Goal: Find contact information: Find contact information

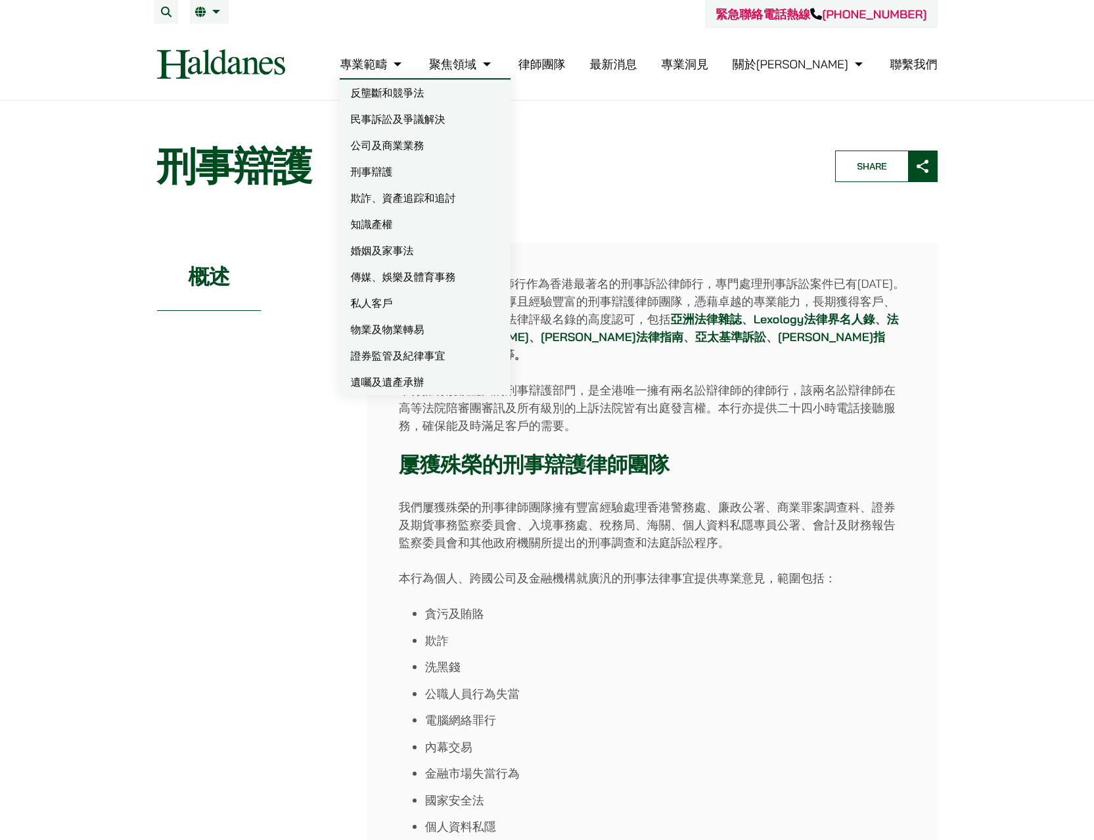
click at [276, 68] on img at bounding box center [221, 64] width 128 height 30
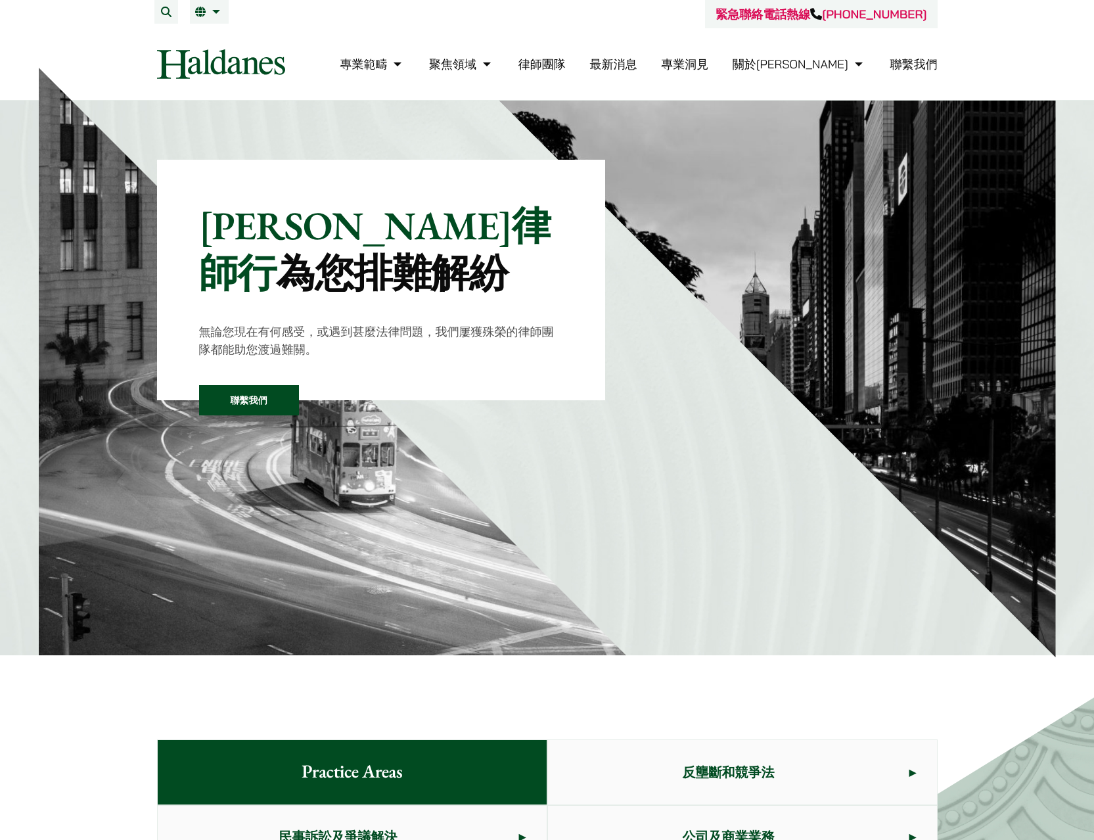
click at [993, 45] on header "緊急聯絡電話熱線 [PHONE_NUMBER] 專業範疇 反壟斷和競爭法 民事訴訟及爭議解決 公司及商業業務 刑事辯護 欺詐、資產追踪和追討 知識產權 婚姻及…" at bounding box center [547, 50] width 1094 height 101
drag, startPoint x: 636, startPoint y: 15, endPoint x: 729, endPoint y: 10, distance: 93.4
click at [636, 15] on div "緊急聯絡電話熱線 [PHONE_NUMBER]" at bounding box center [547, 14] width 780 height 28
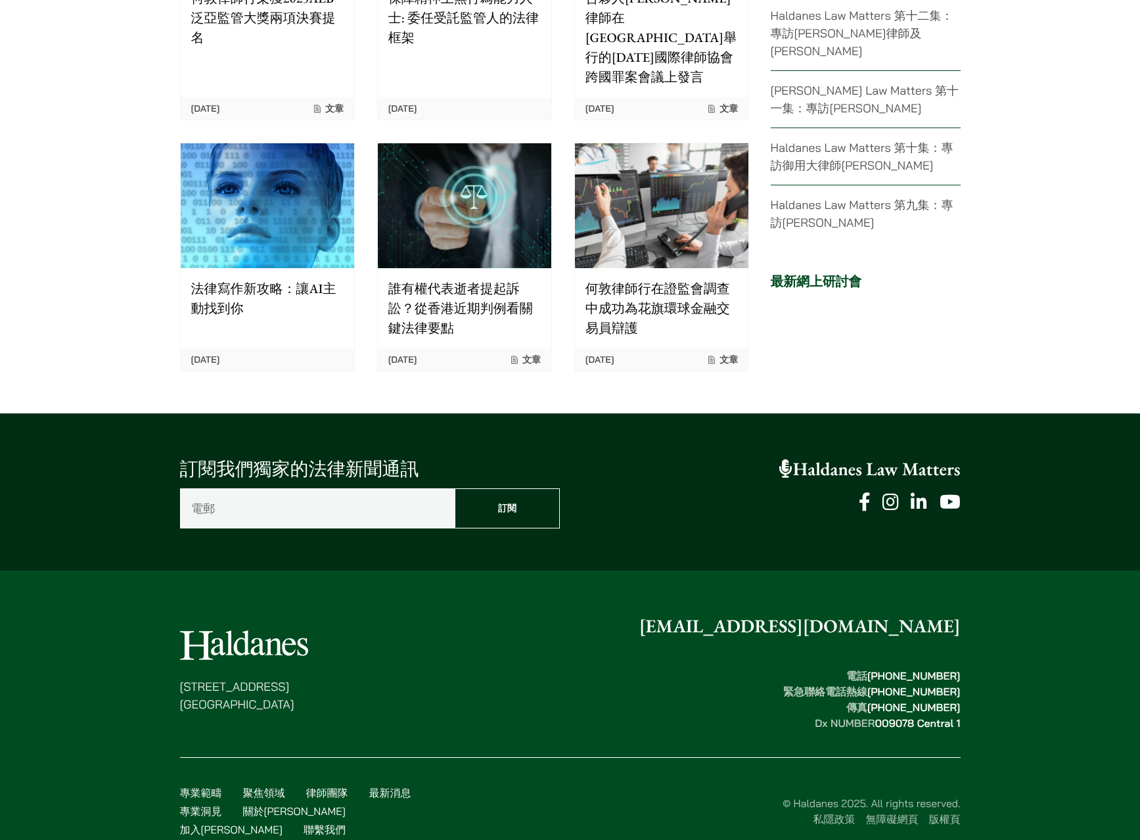
scroll to position [3004, 0]
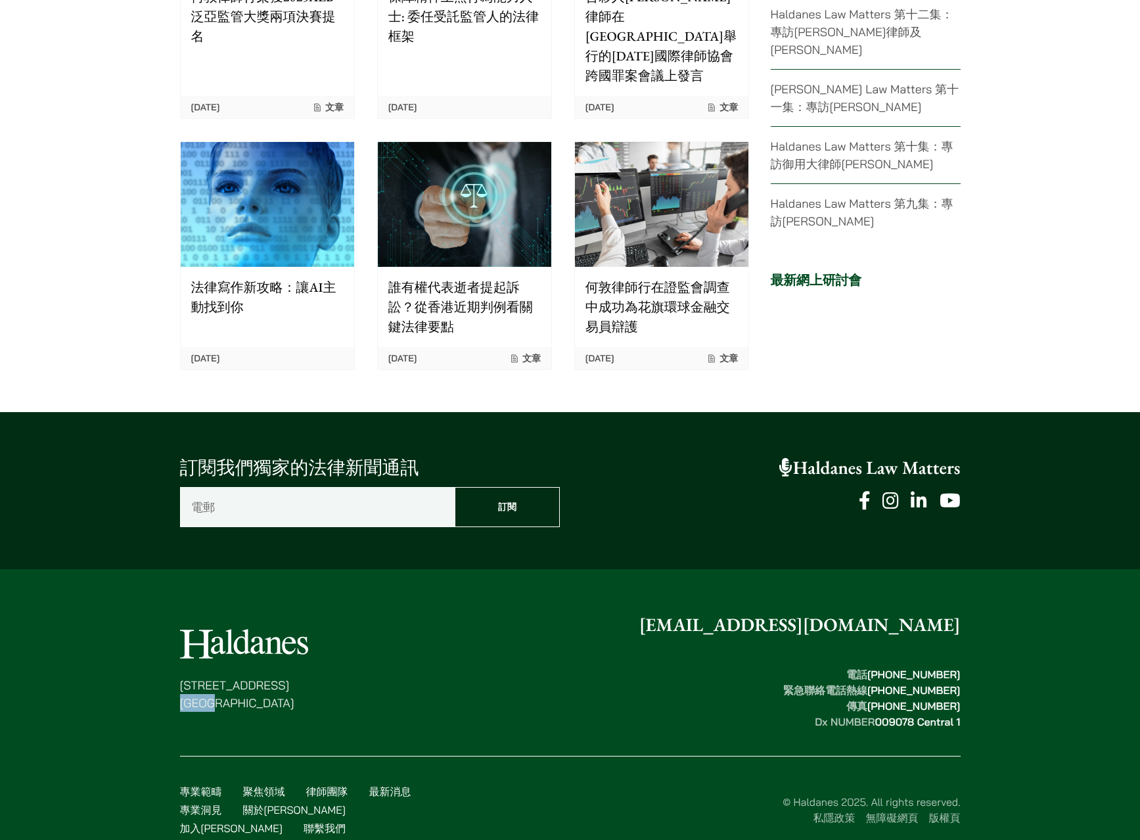
drag, startPoint x: 169, startPoint y: 681, endPoint x: 236, endPoint y: 689, distance: 67.5
click at [236, 689] on div "[STREET_ADDRESS] [EMAIL_ADDRESS][DOMAIN_NAME] 電話  [PHONE_NUMBER] 緊急聯絡電話熱線  [PHO…" at bounding box center [570, 729] width 828 height 236
